Goal: Information Seeking & Learning: Learn about a topic

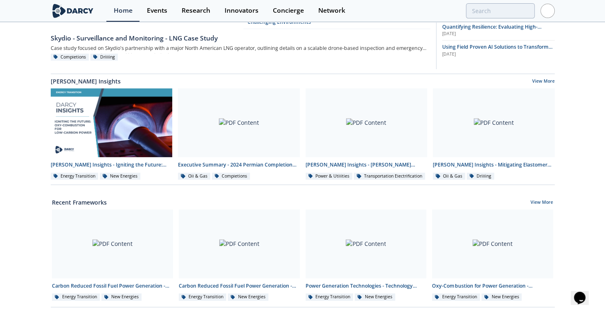
scroll to position [130, 0]
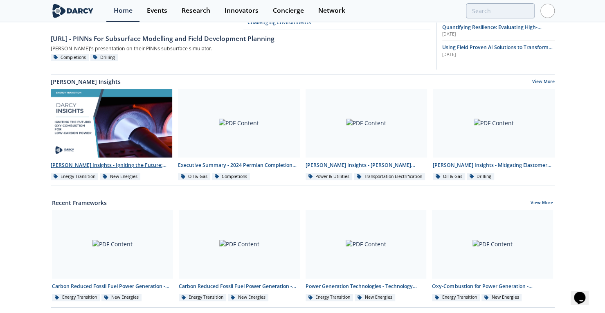
click at [114, 169] on div "[PERSON_NAME] Insights - Igniting the Future: Oxy-Combustion for Low-carbon pow…" at bounding box center [112, 165] width 122 height 7
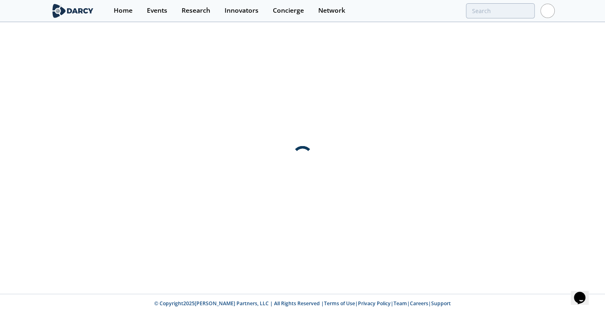
scroll to position [0, 0]
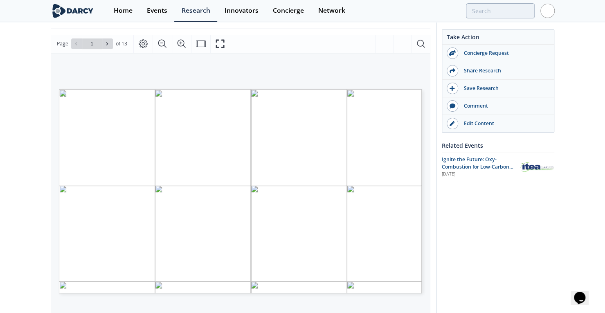
scroll to position [105, 0]
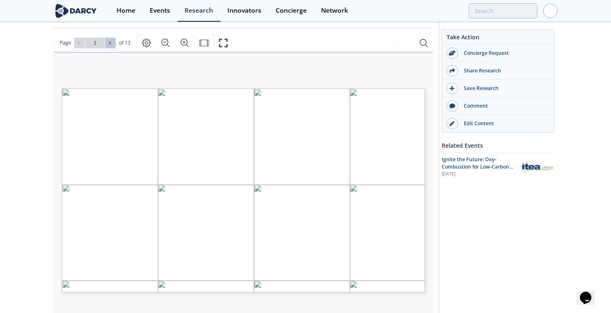
click at [108, 43] on icon at bounding box center [110, 42] width 5 height 5
type input "2"
click at [108, 43] on icon at bounding box center [110, 42] width 5 height 5
type input "3"
click at [108, 43] on icon at bounding box center [110, 42] width 5 height 5
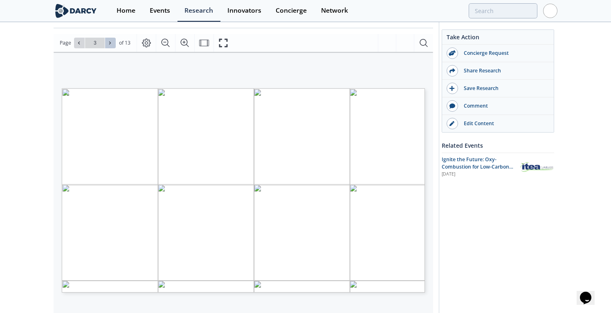
type input "4"
click at [108, 41] on icon at bounding box center [110, 42] width 5 height 5
type input "5"
click at [112, 43] on span at bounding box center [111, 43] width 6 height 6
type input "6"
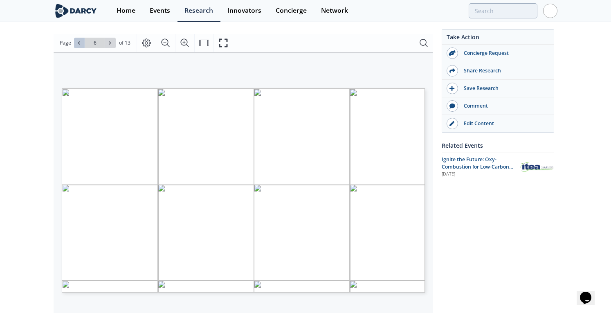
click at [80, 41] on icon at bounding box center [78, 42] width 5 height 5
click at [109, 42] on icon at bounding box center [110, 42] width 5 height 5
type input "7"
click at [109, 42] on icon at bounding box center [110, 42] width 5 height 5
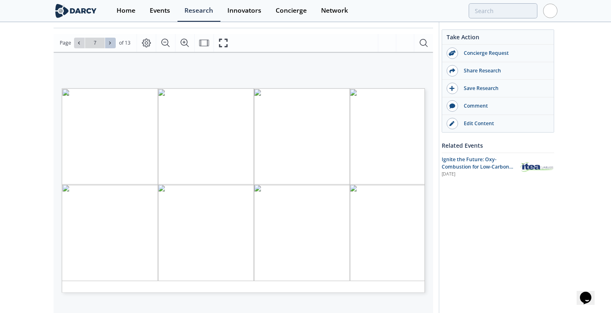
type input "8"
click at [109, 42] on icon at bounding box center [110, 42] width 5 height 5
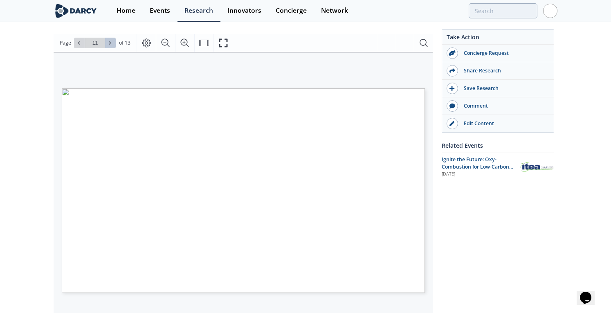
type input "12"
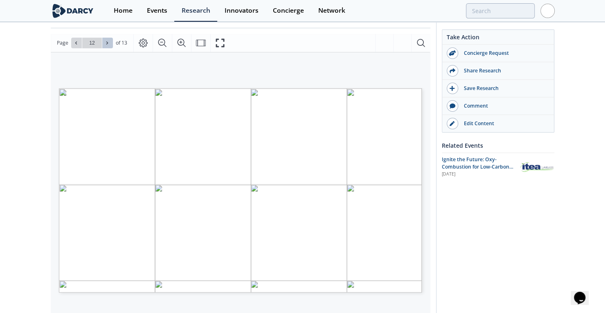
scroll to position [0, 0]
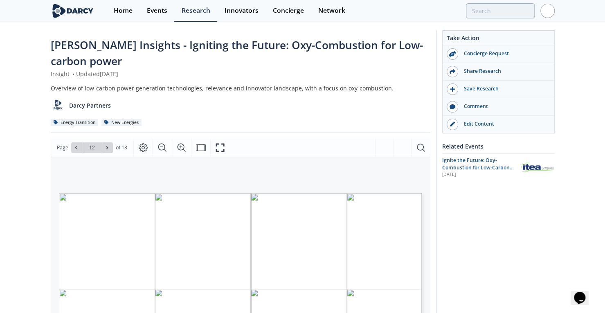
click at [175, 47] on span "[PERSON_NAME] Insights - Igniting the Future: Oxy-Combustion for Low-carbon pow…" at bounding box center [237, 53] width 372 height 31
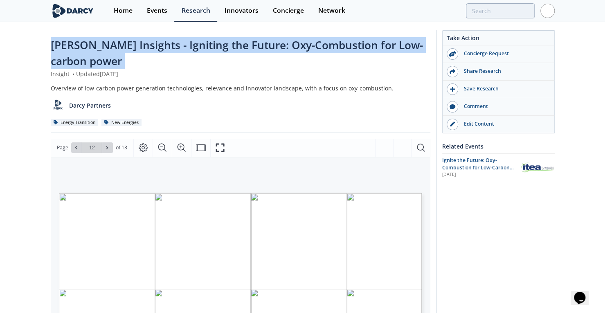
click at [175, 47] on span "[PERSON_NAME] Insights - Igniting the Future: Oxy-Combustion for Low-carbon pow…" at bounding box center [237, 53] width 372 height 31
copy div "[PERSON_NAME] Insights - Igniting the Future: Oxy-Combustion for Low-carbon pow…"
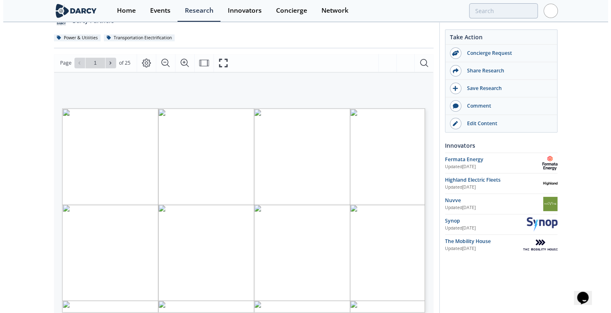
scroll to position [94, 0]
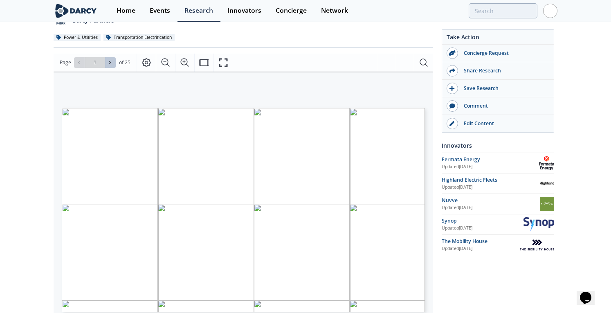
click at [110, 60] on icon at bounding box center [110, 62] width 5 height 5
click at [111, 60] on icon at bounding box center [110, 62] width 5 height 5
type input "3"
click at [111, 60] on icon at bounding box center [110, 62] width 5 height 5
type input "4"
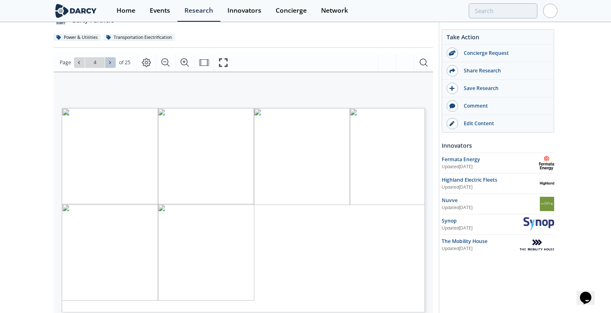
click at [111, 60] on icon at bounding box center [110, 62] width 5 height 5
type input "5"
click at [111, 60] on icon at bounding box center [110, 62] width 5 height 5
type input "6"
click at [111, 60] on icon at bounding box center [110, 62] width 5 height 5
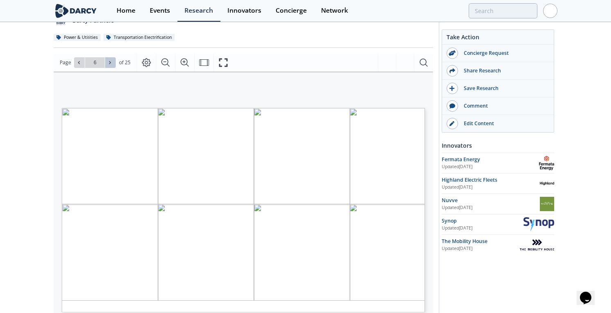
type input "7"
click at [80, 60] on icon at bounding box center [78, 62] width 5 height 5
click at [79, 61] on icon at bounding box center [79, 62] width 2 height 3
click at [109, 60] on icon at bounding box center [110, 62] width 5 height 5
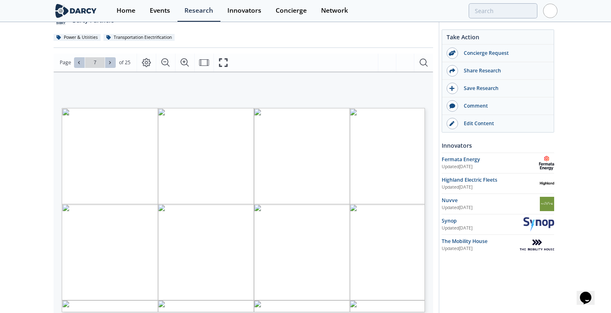
click at [109, 60] on icon at bounding box center [110, 62] width 5 height 5
type input "8"
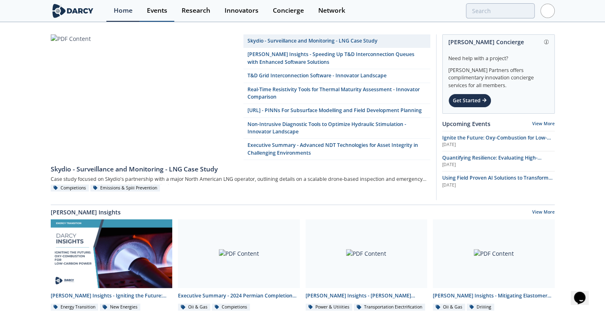
click at [155, 11] on div "Events" at bounding box center [157, 10] width 20 height 7
